Goal: Book appointment/travel/reservation

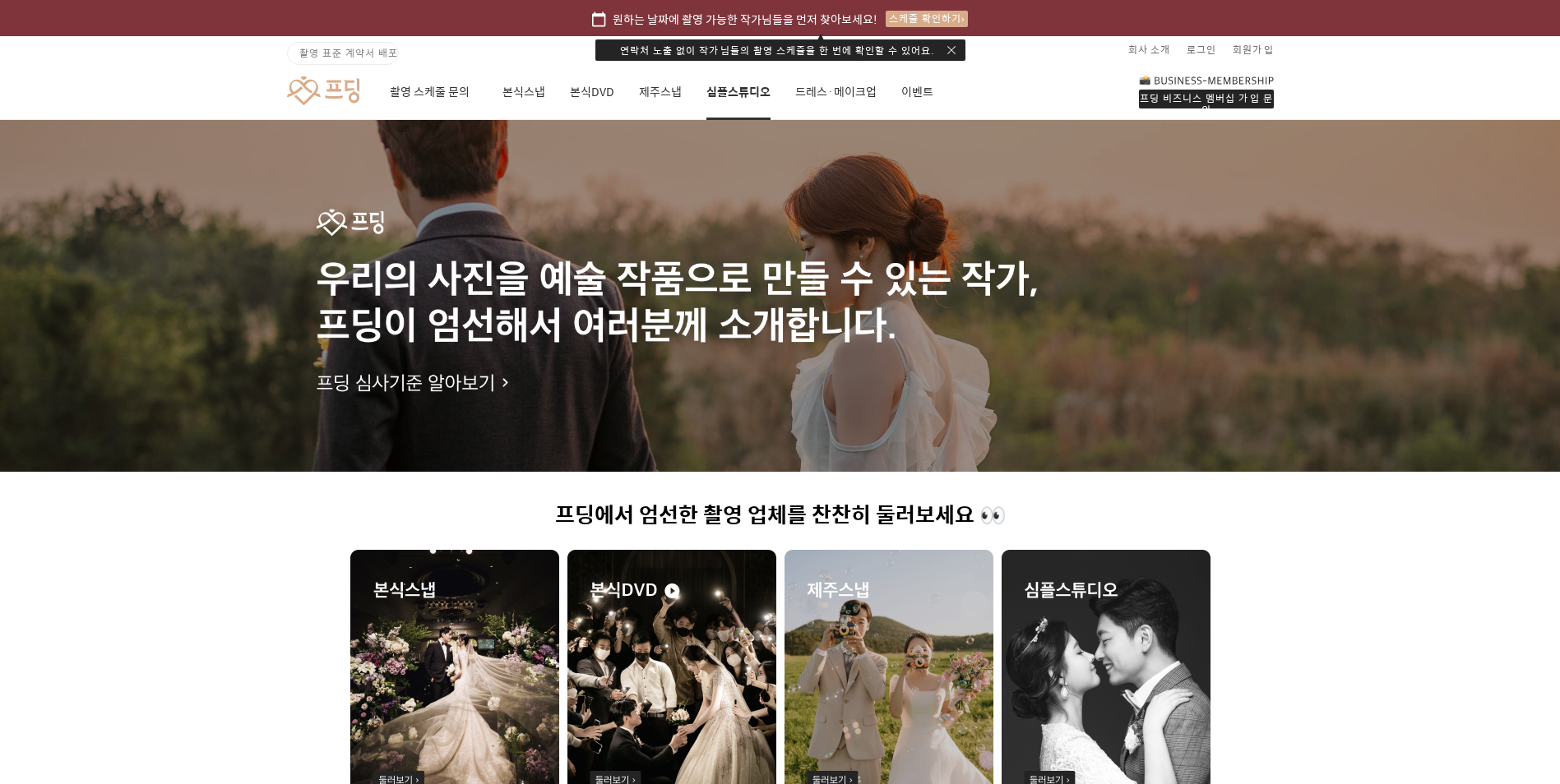
click at [735, 97] on link "심플스튜디오" at bounding box center [738, 92] width 64 height 56
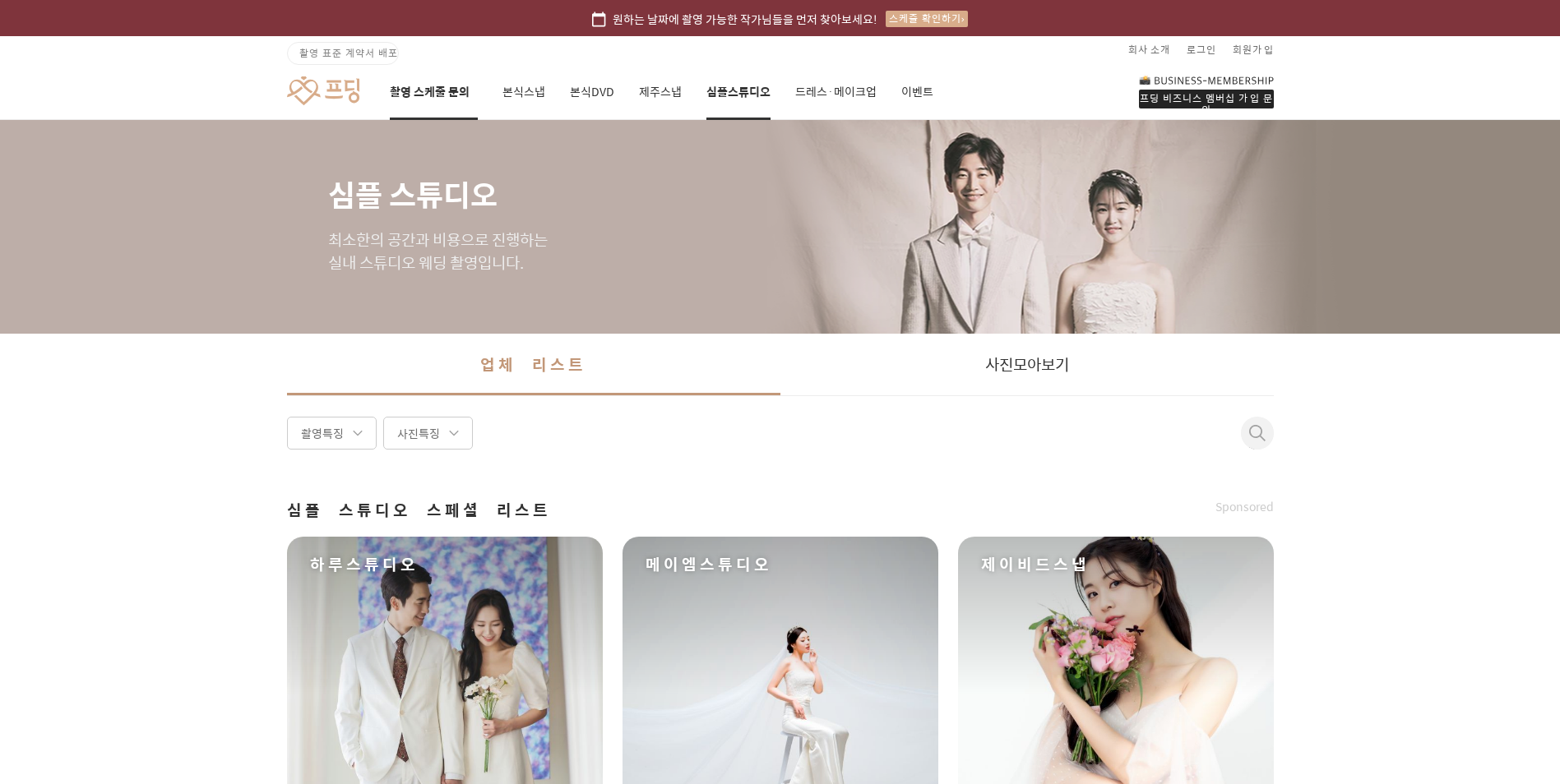
click at [408, 84] on link "촬영 스케줄 문의" at bounding box center [434, 92] width 88 height 56
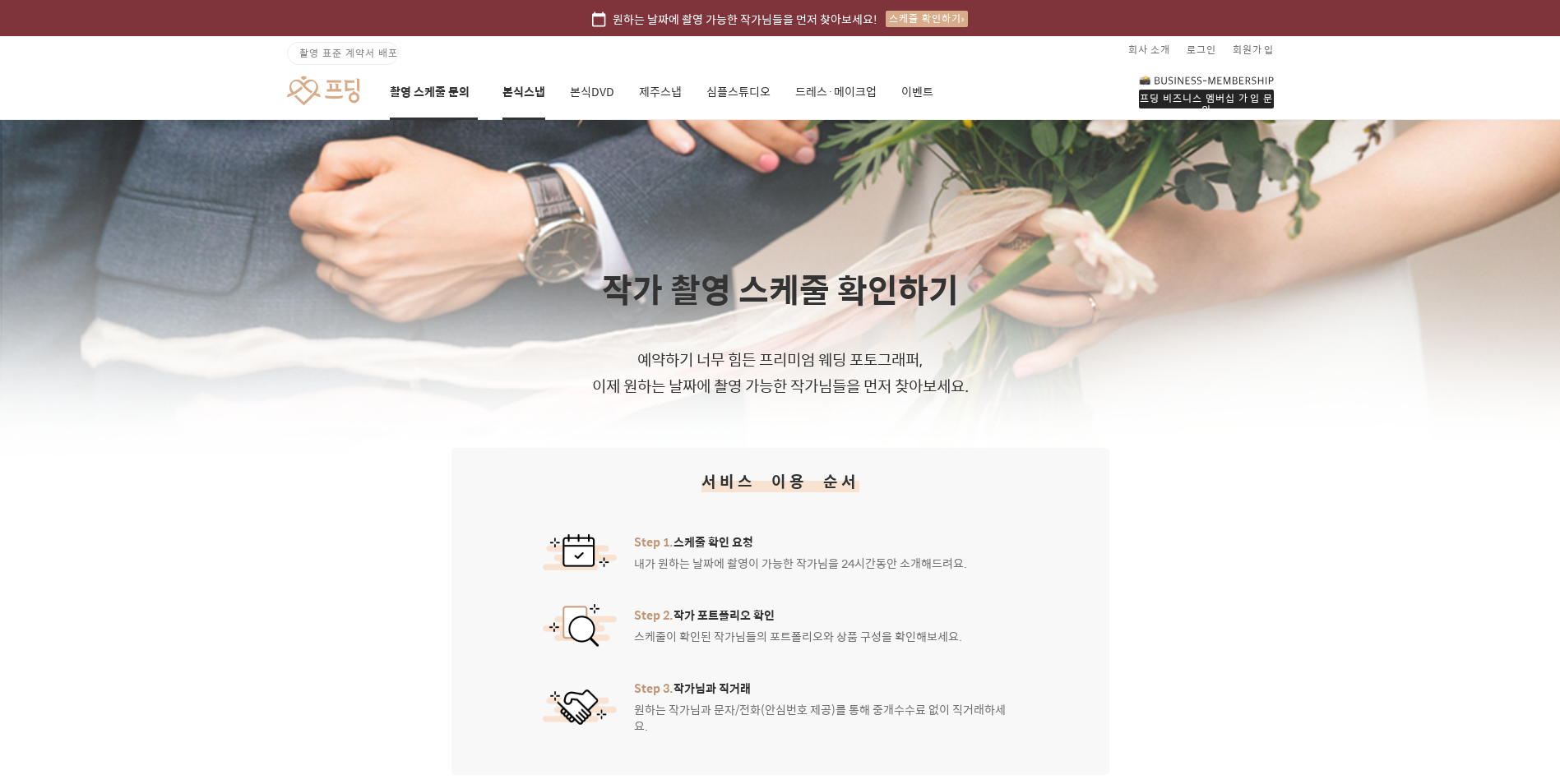
click at [520, 92] on link "본식스냅" at bounding box center [523, 92] width 43 height 56
